Goal: Information Seeking & Learning: Understand process/instructions

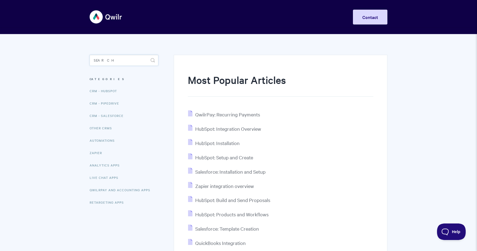
click at [117, 56] on input "Search" at bounding box center [124, 60] width 69 height 11
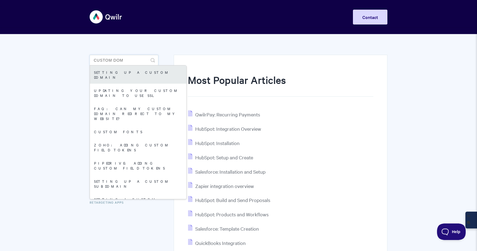
type input "custom dom"
click at [131, 74] on link "Setting up a Custom Domain" at bounding box center [138, 75] width 96 height 18
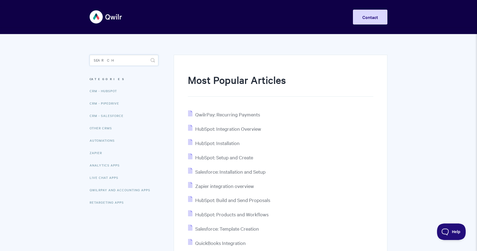
click at [120, 62] on input "Search" at bounding box center [124, 60] width 69 height 11
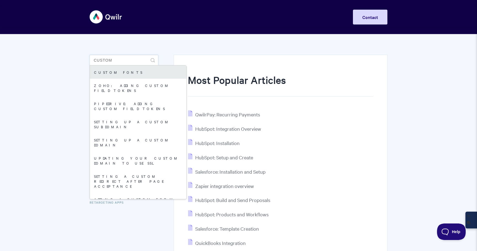
type input "custom"
click at [126, 75] on link "Custom fonts" at bounding box center [138, 72] width 96 height 13
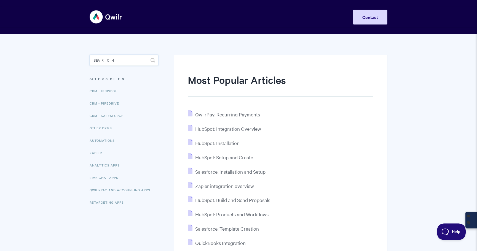
click at [116, 63] on input "Search" at bounding box center [124, 60] width 69 height 11
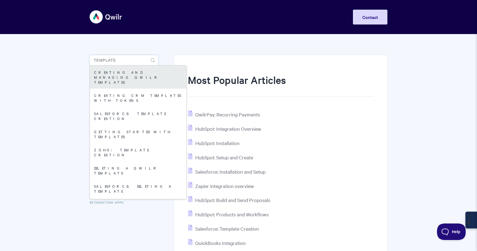
type input "template"
click at [123, 75] on link "Creating and managing Qwilr Templates" at bounding box center [138, 77] width 96 height 23
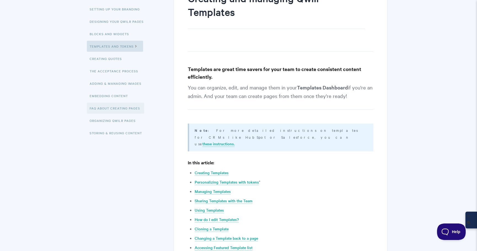
scroll to position [16, 0]
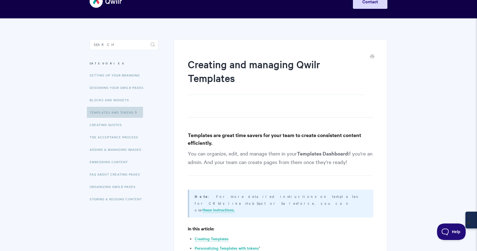
click at [107, 112] on link "Templates and Tokens" at bounding box center [115, 112] width 56 height 11
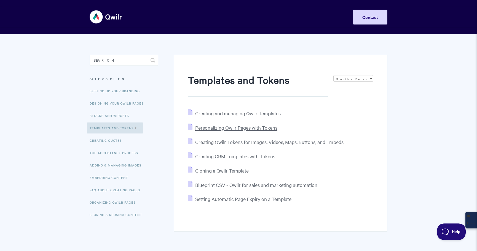
click at [241, 125] on span "Personalizing Qwilr Pages with Tokens" at bounding box center [236, 128] width 82 height 6
